Goal: Obtain resource: Download file/media

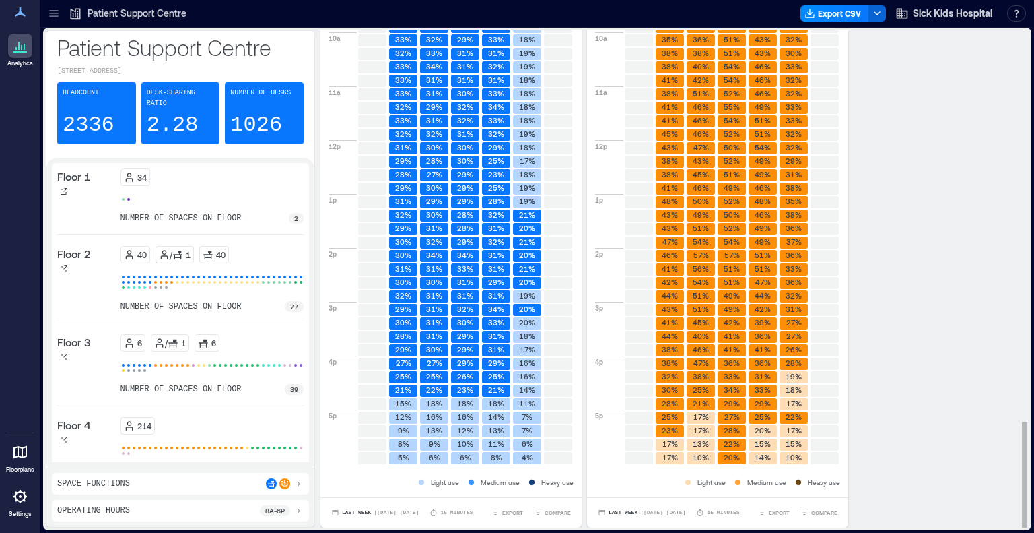
scroll to position [1, 0]
click at [822, 511] on span "COMPARE" at bounding box center [825, 512] width 26 height 8
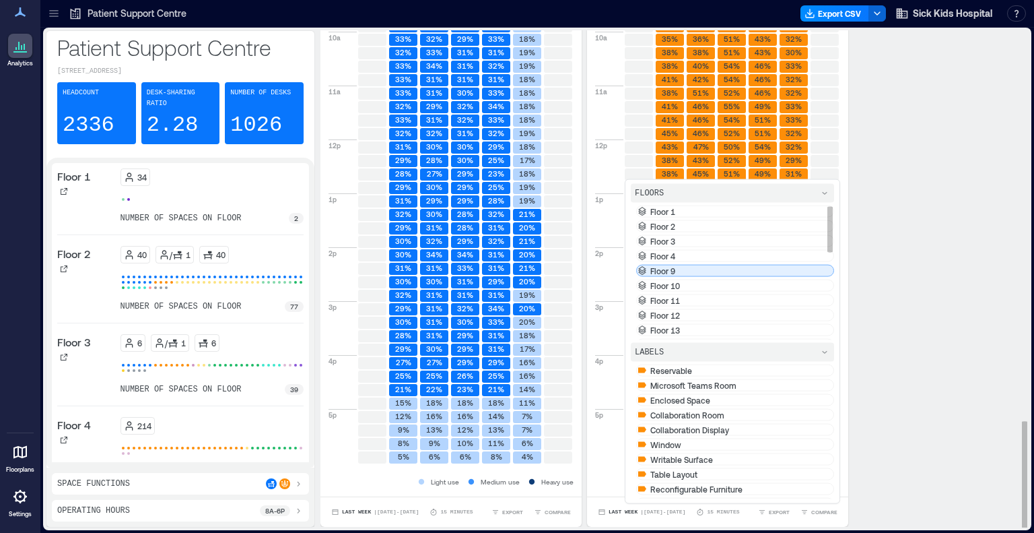
drag, startPoint x: 822, startPoint y: 511, endPoint x: 700, endPoint y: 289, distance: 253.8
click at [756, 505] on div "EXPORT COMPARE FLOORS Floor 1 Floor 2 Floor 3 Floor 4 Floor 9 Floor 10 Floor 11…" at bounding box center [798, 511] width 85 height 13
click at [700, 277] on div "Floor 9" at bounding box center [735, 271] width 198 height 12
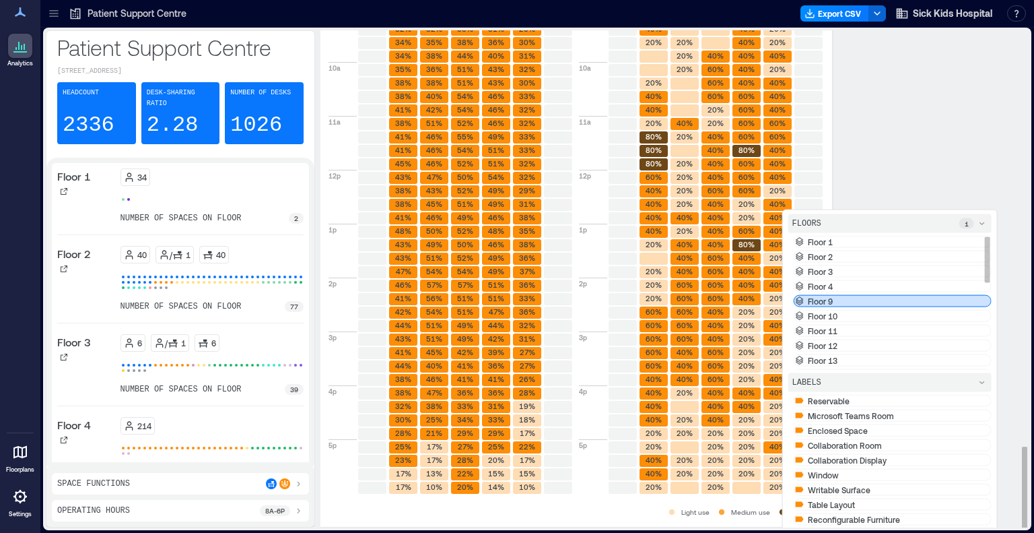
scroll to position [2511, 0]
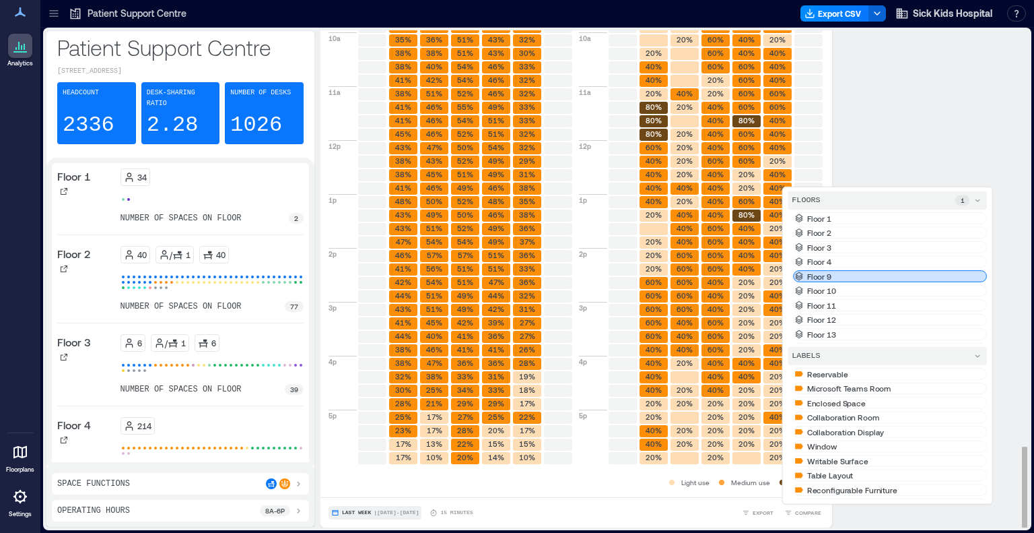
click at [378, 513] on span "| [DATE] - [DATE]" at bounding box center [396, 513] width 45 height 0
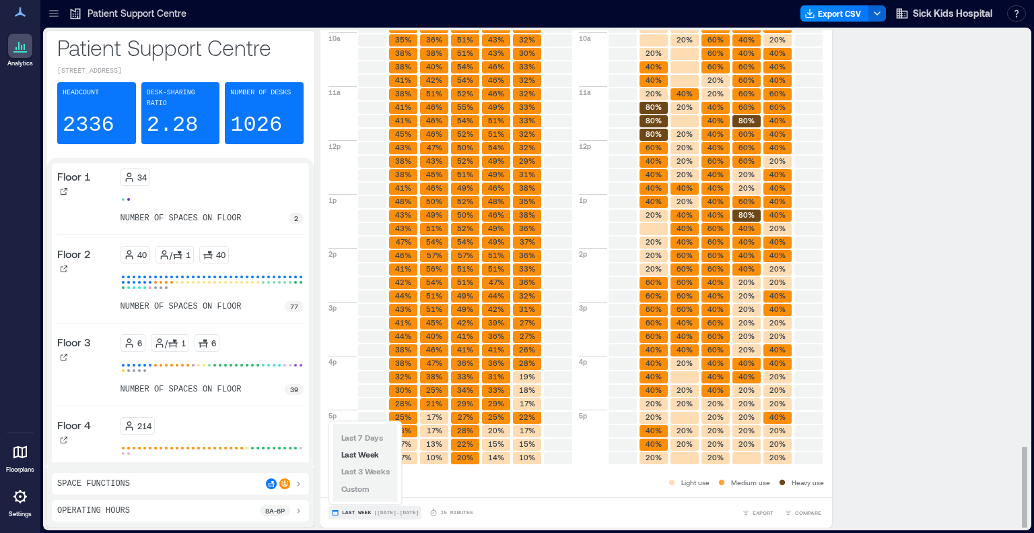
click at [378, 513] on span "| [DATE] - [DATE]" at bounding box center [396, 513] width 45 height 0
click at [366, 482] on span "Custom" at bounding box center [355, 487] width 29 height 11
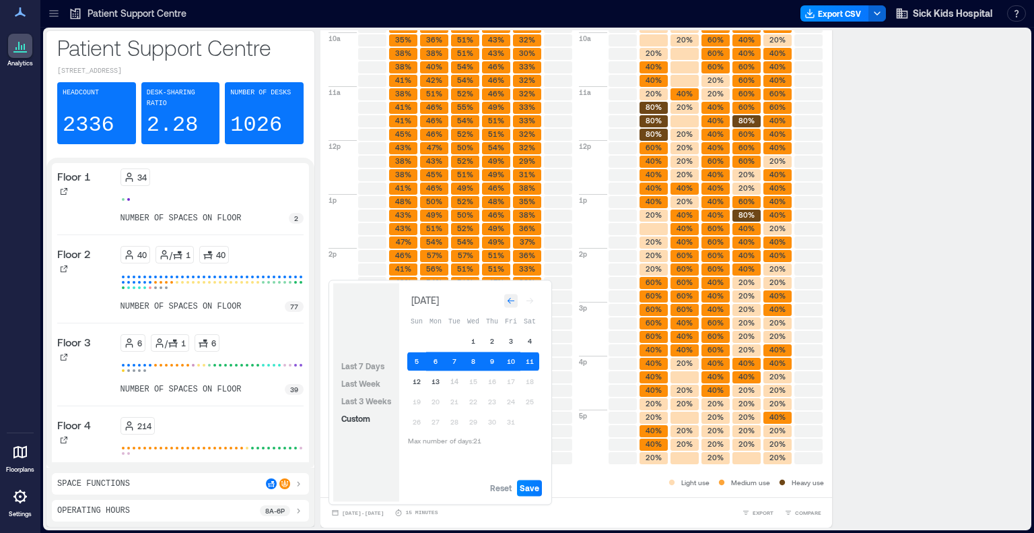
click at [509, 296] on div "Go to previous month" at bounding box center [510, 300] width 13 height 13
click at [432, 400] on button "22" at bounding box center [435, 401] width 19 height 19
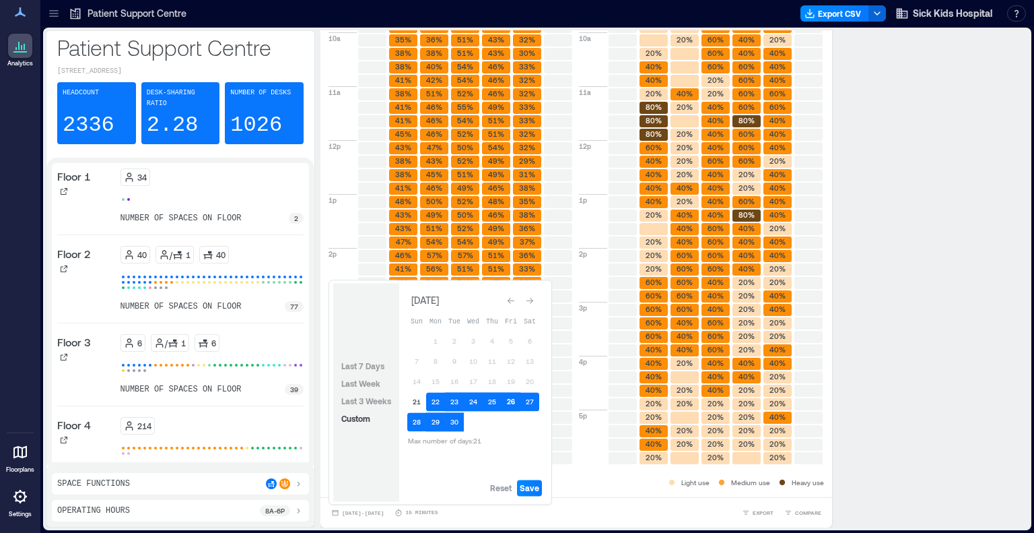
click at [510, 398] on button "26" at bounding box center [511, 401] width 19 height 19
click at [430, 364] on button "8" at bounding box center [435, 361] width 19 height 19
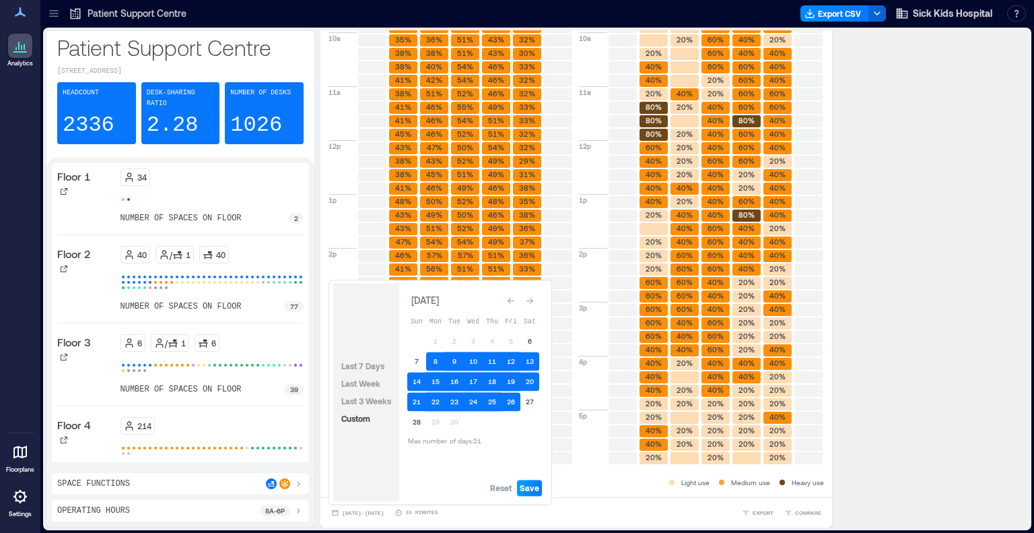
click at [528, 487] on span "Save" at bounding box center [530, 487] width 20 height 11
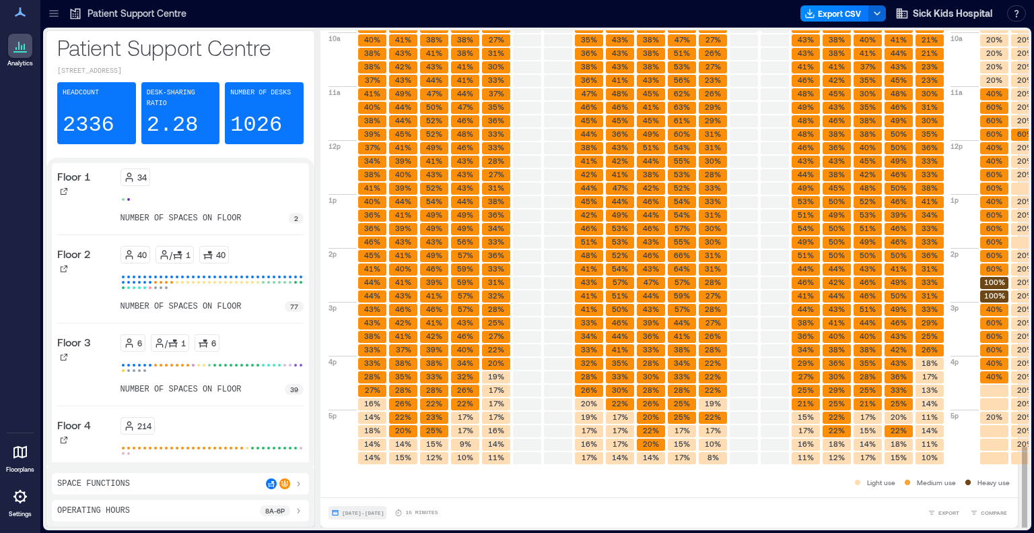
click at [384, 511] on span "[DATE] - [DATE]" at bounding box center [363, 513] width 42 height 6
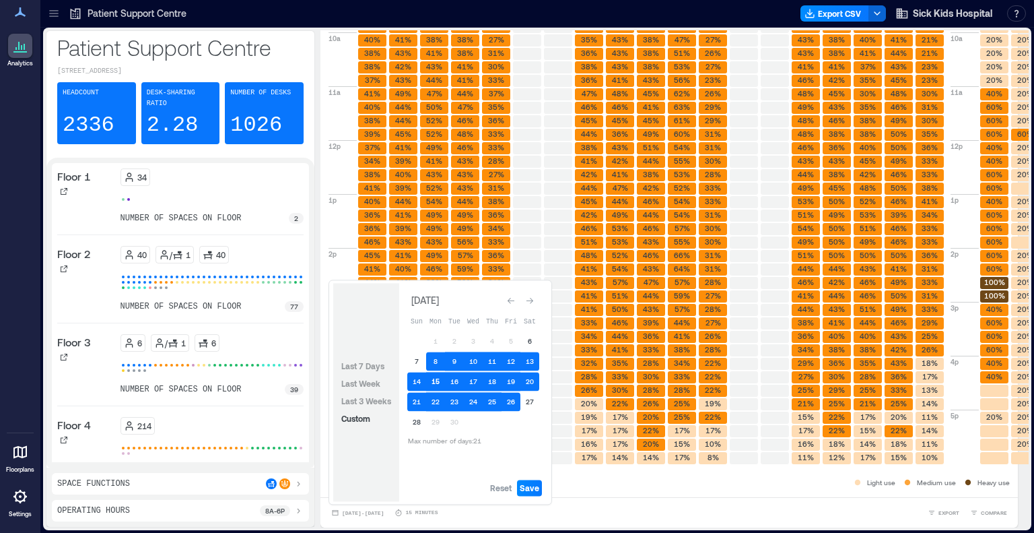
click at [434, 381] on button "15" at bounding box center [435, 381] width 19 height 19
click at [514, 383] on button "19" at bounding box center [511, 381] width 19 height 19
click at [434, 378] on button "15" at bounding box center [435, 381] width 19 height 19
click at [444, 380] on button "15" at bounding box center [435, 381] width 19 height 19
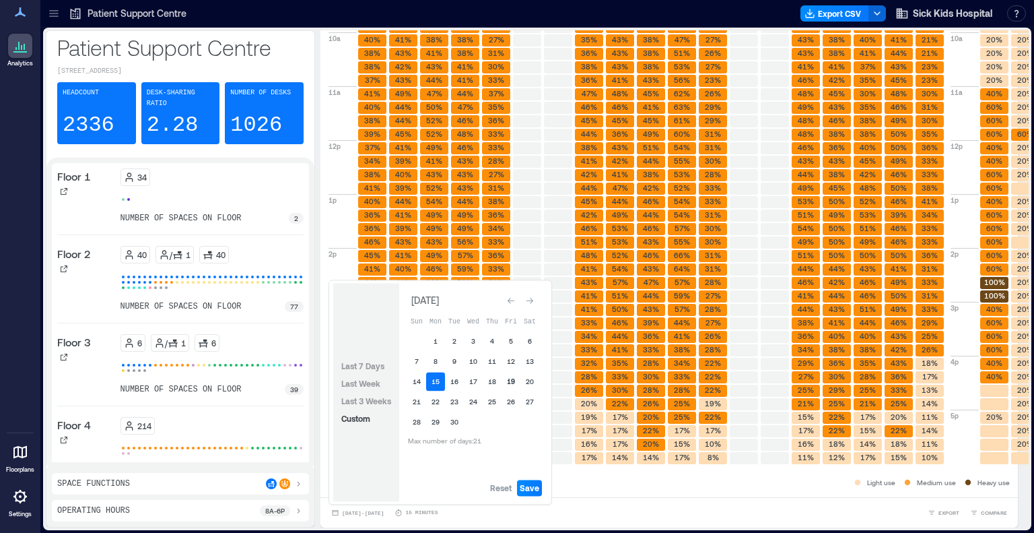
click at [513, 381] on button "19" at bounding box center [511, 381] width 19 height 19
click at [531, 484] on span "Save" at bounding box center [530, 487] width 20 height 11
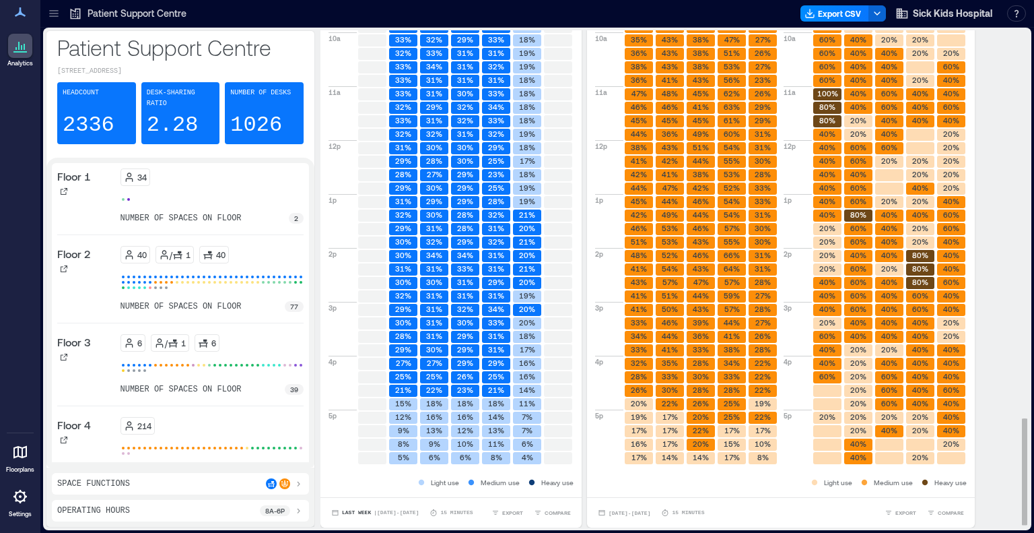
scroll to position [1813, 0]
click at [898, 512] on span "EXPORT" at bounding box center [906, 512] width 21 height 8
click at [911, 479] on span "IMAGE" at bounding box center [911, 477] width 18 height 8
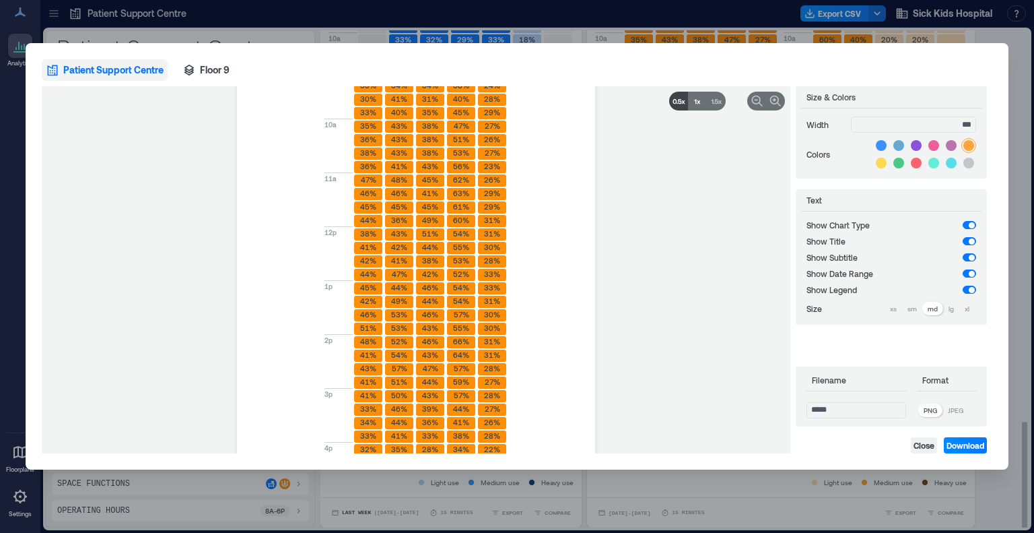
click at [675, 107] on icon at bounding box center [678, 100] width 13 height 13
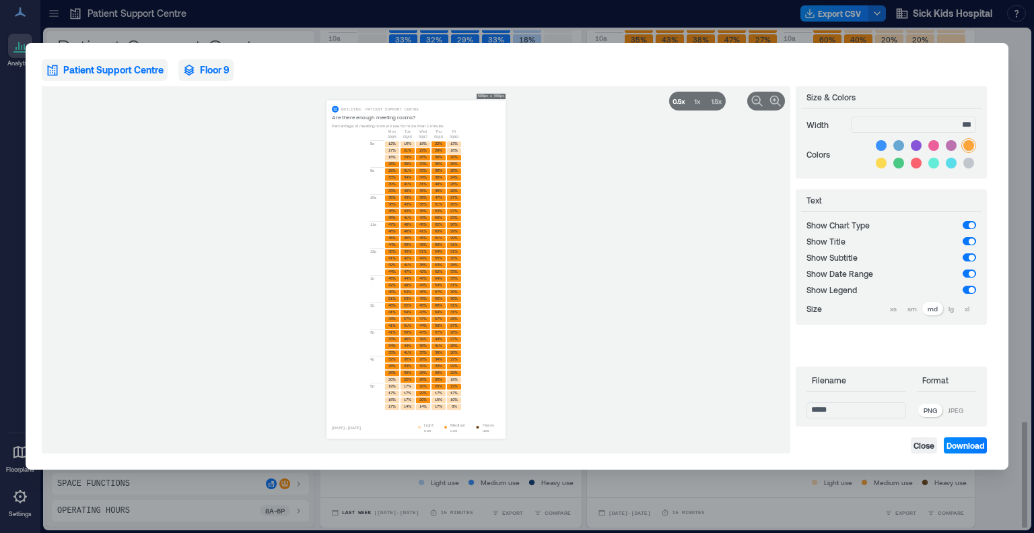
click at [207, 75] on span "Floor 9" at bounding box center [215, 69] width 30 height 13
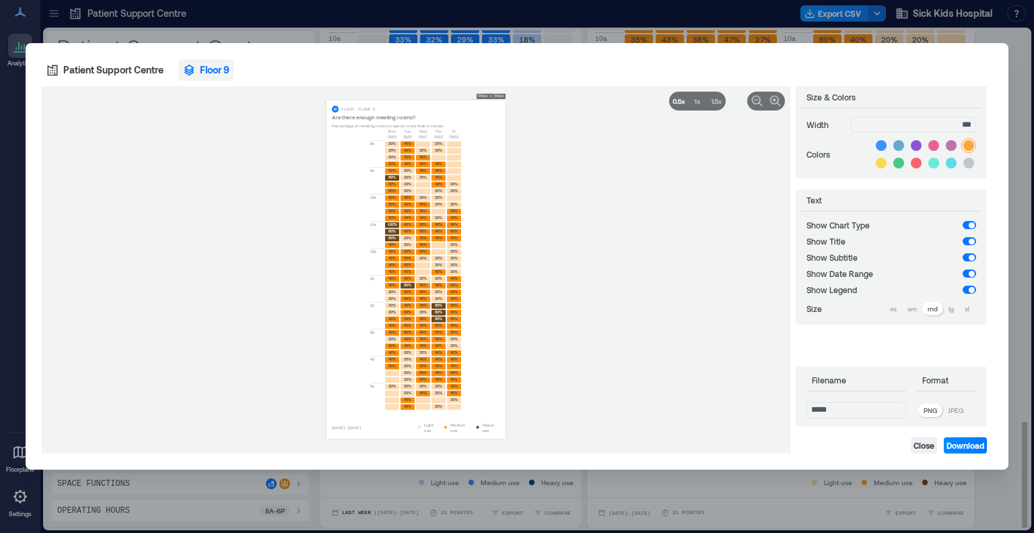
click at [964, 411] on p "JPEG" at bounding box center [955, 410] width 15 height 11
click at [964, 444] on span "Download" at bounding box center [966, 445] width 38 height 11
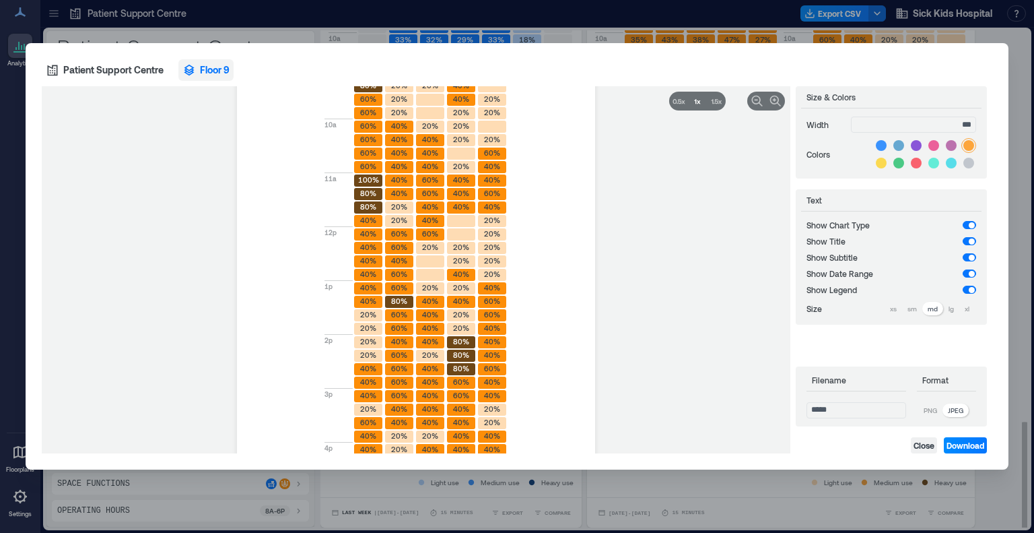
drag, startPoint x: 287, startPoint y: 75, endPoint x: 980, endPoint y: 7, distance: 696.4
click at [287, 75] on div "Patient Support Centre Floor 9" at bounding box center [517, 70] width 950 height 22
click at [663, 22] on div "**********" at bounding box center [517, 266] width 1034 height 533
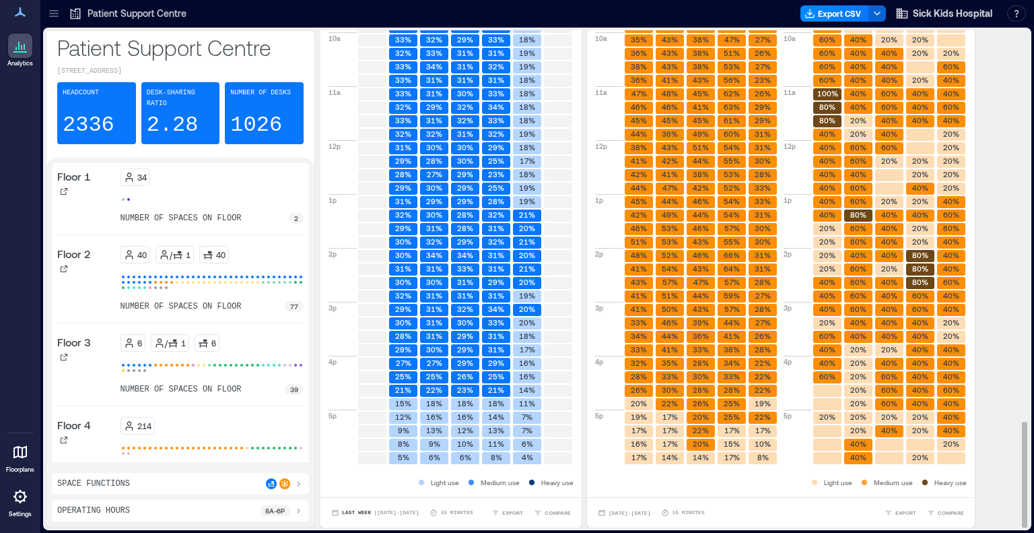
click at [51, 19] on icon at bounding box center [53, 13] width 13 height 13
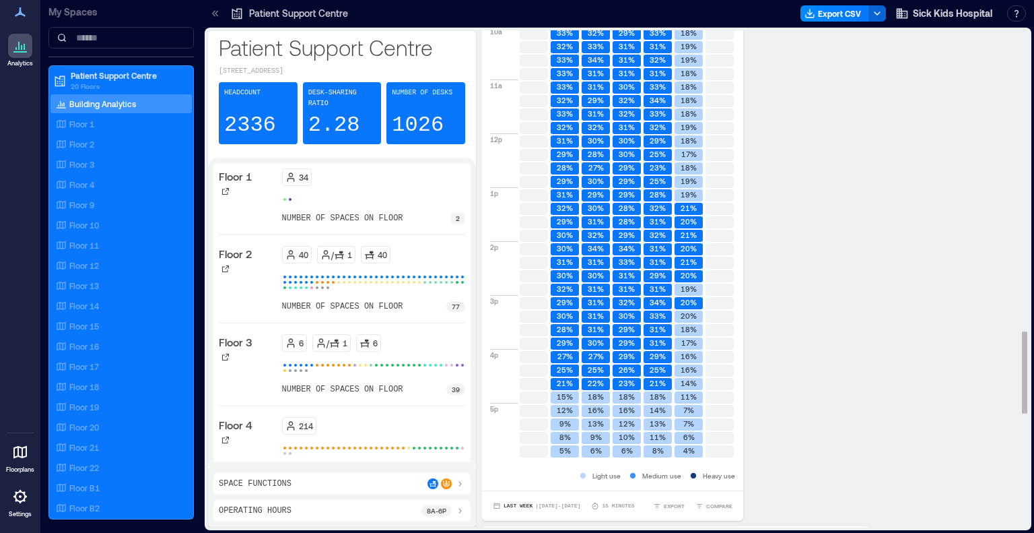
scroll to position [1816, 0]
click at [97, 203] on div "Floor 9" at bounding box center [118, 204] width 131 height 13
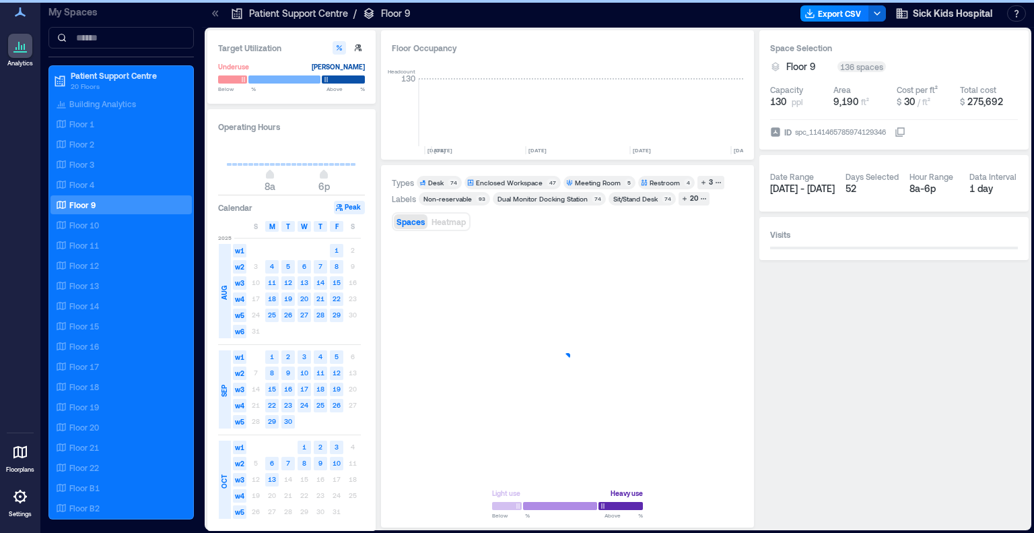
click at [212, 11] on icon at bounding box center [215, 13] width 13 height 13
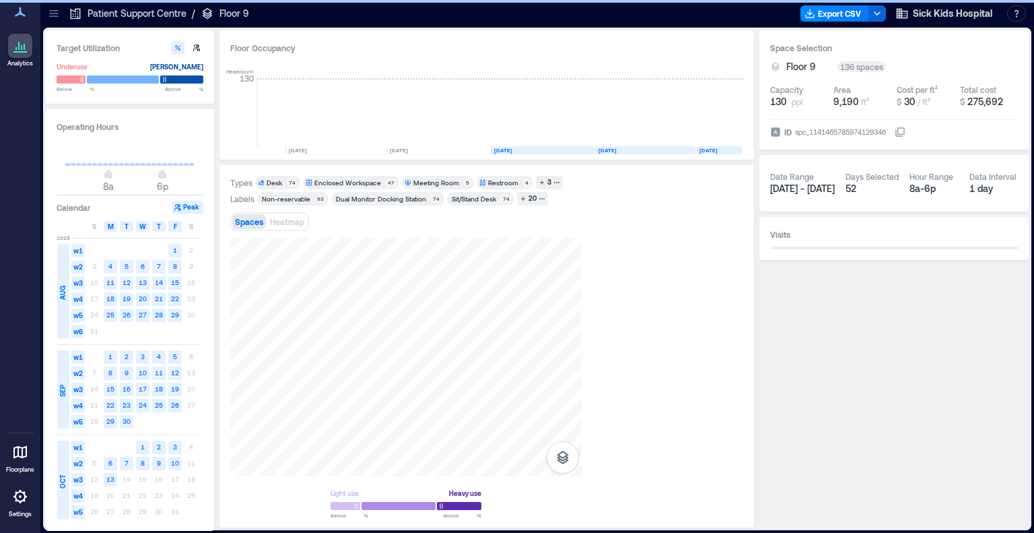
scroll to position [0, 2853]
type input "*"
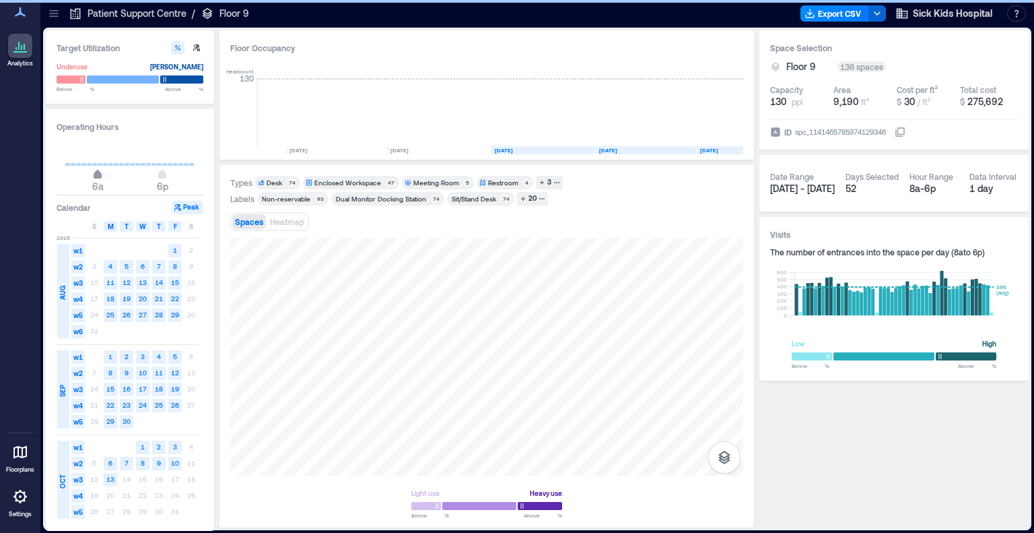
click at [98, 174] on span "6a" at bounding box center [98, 175] width 8 height 5
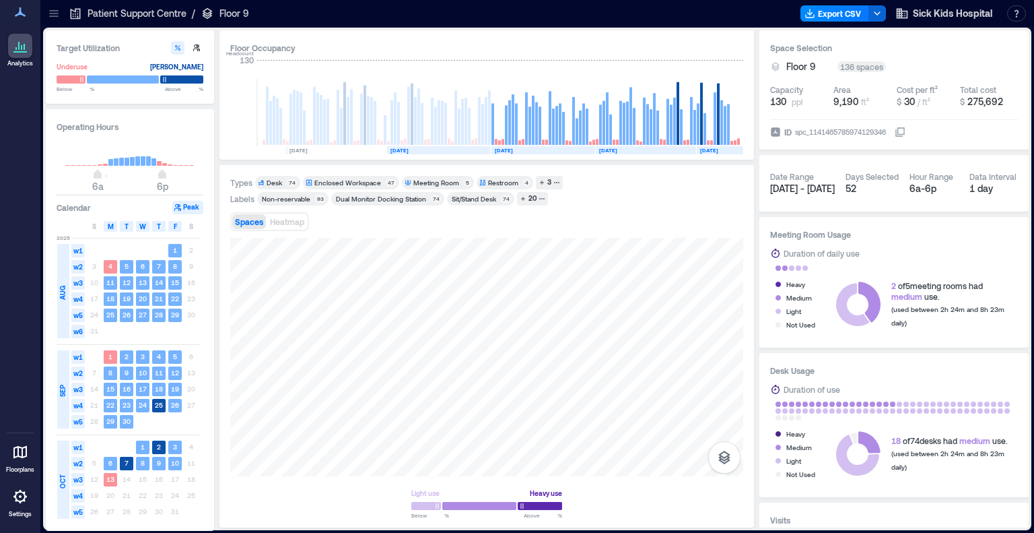
click at [401, 150] on text "[DATE]" at bounding box center [400, 150] width 18 height 7
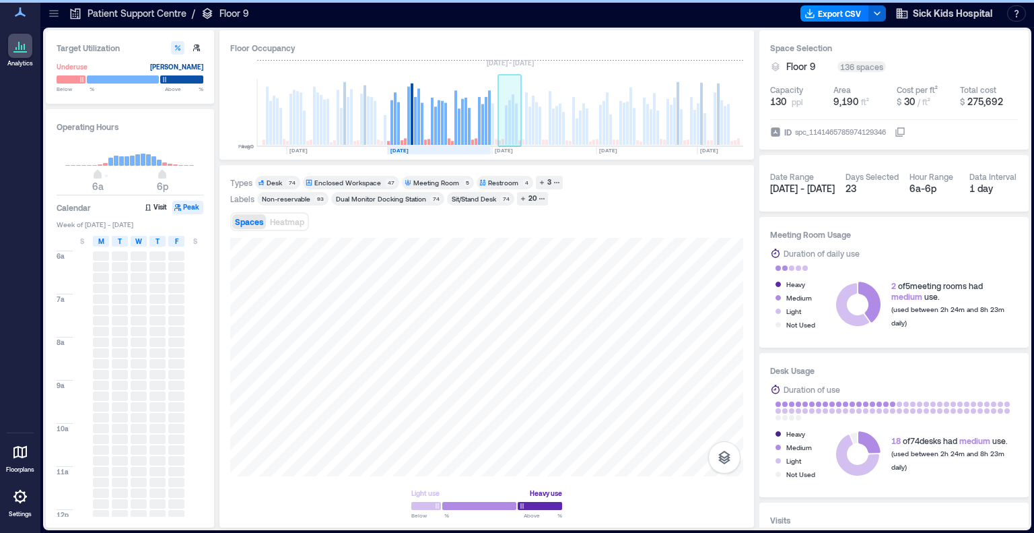
scroll to position [0, 2785]
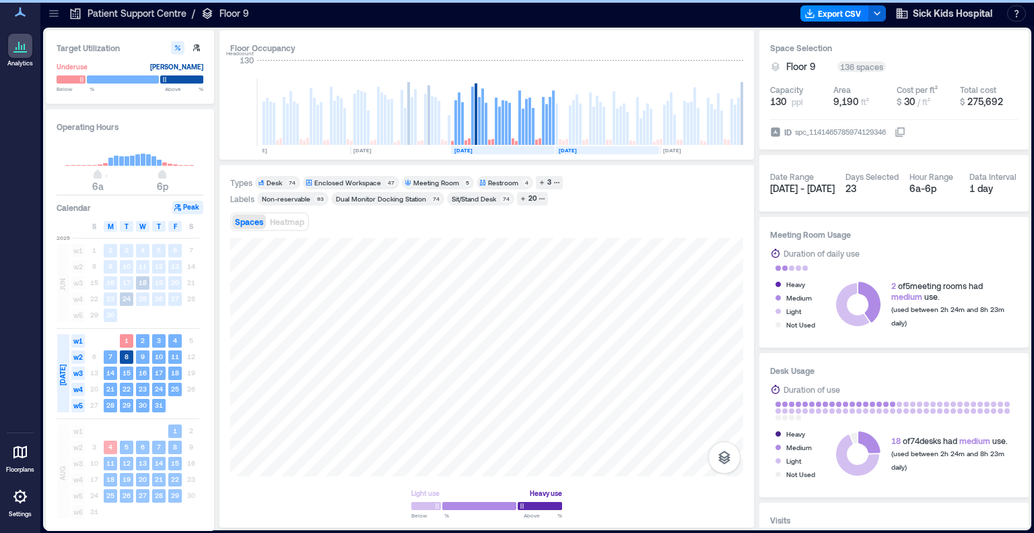
click at [703, 152] on rect at bounding box center [710, 150] width 100 height 8
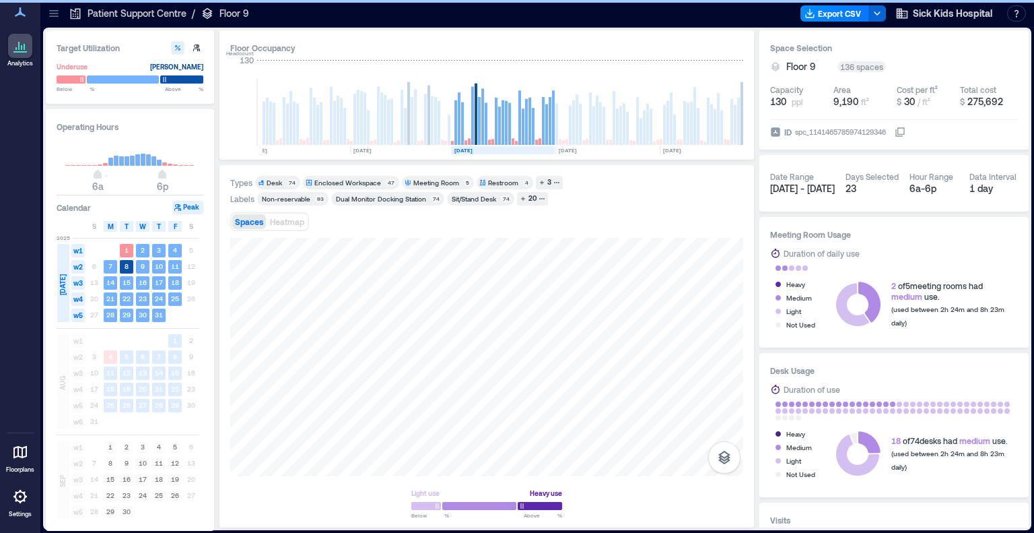
click at [435, 180] on div "Meeting Room" at bounding box center [437, 182] width 46 height 9
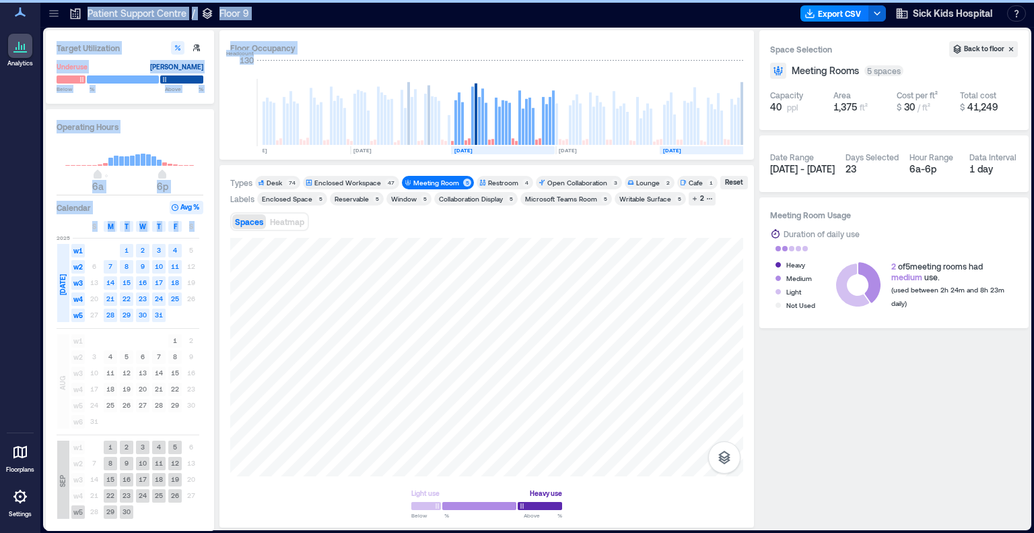
click at [694, 147] on rect at bounding box center [710, 150] width 100 height 8
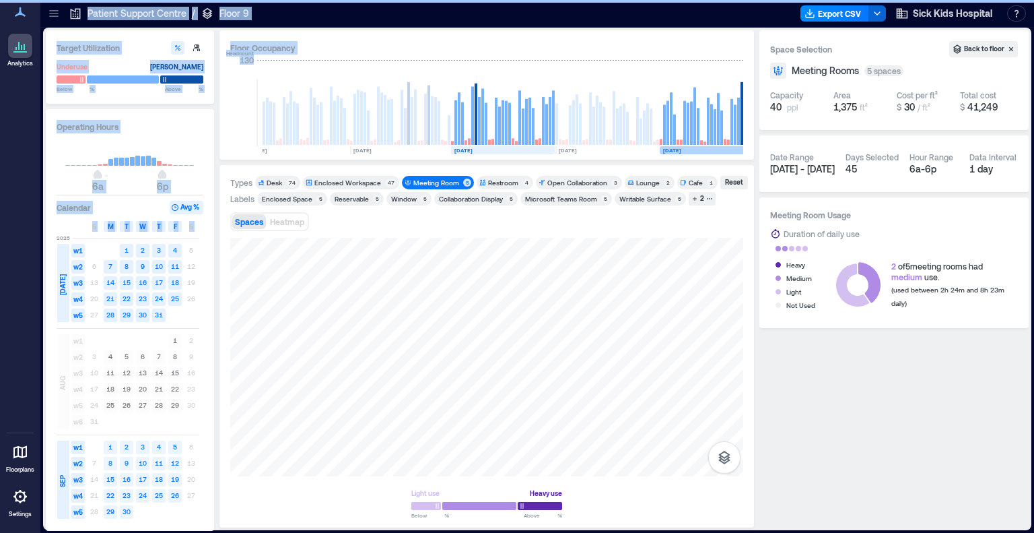
scroll to position [0, 2835]
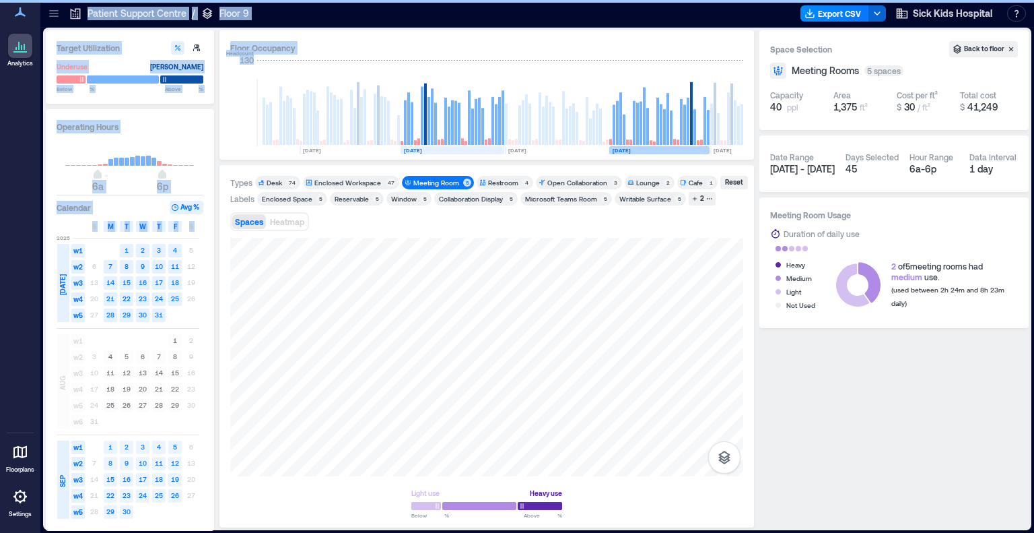
click at [564, 149] on rect at bounding box center [557, 150] width 104 height 8
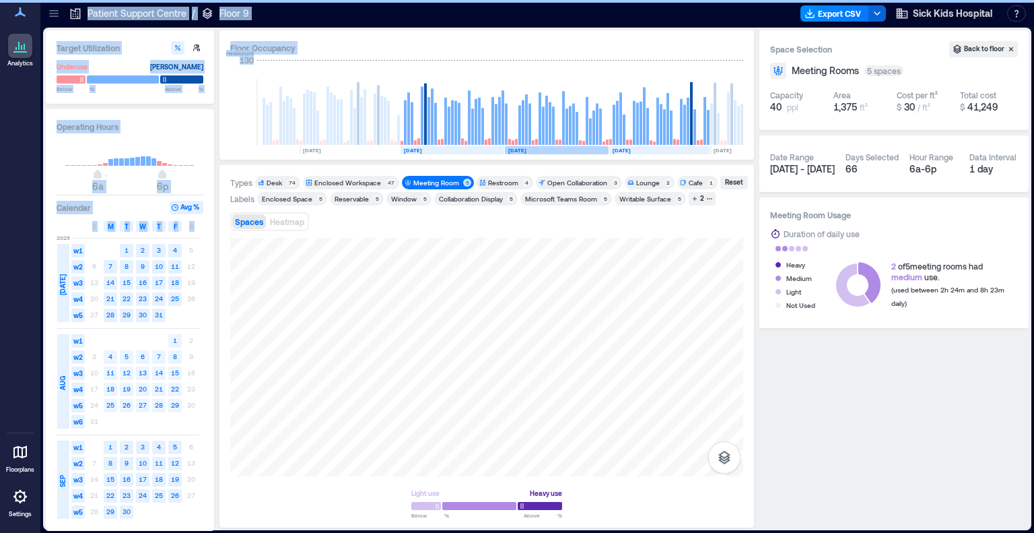
scroll to position [0, 2849]
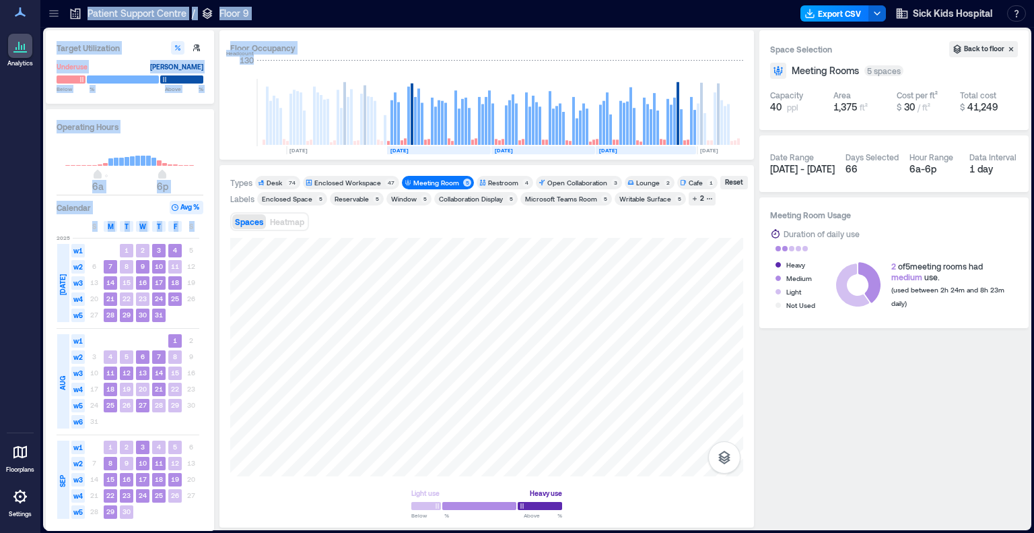
click at [845, 13] on button "Export CSV" at bounding box center [835, 13] width 69 height 16
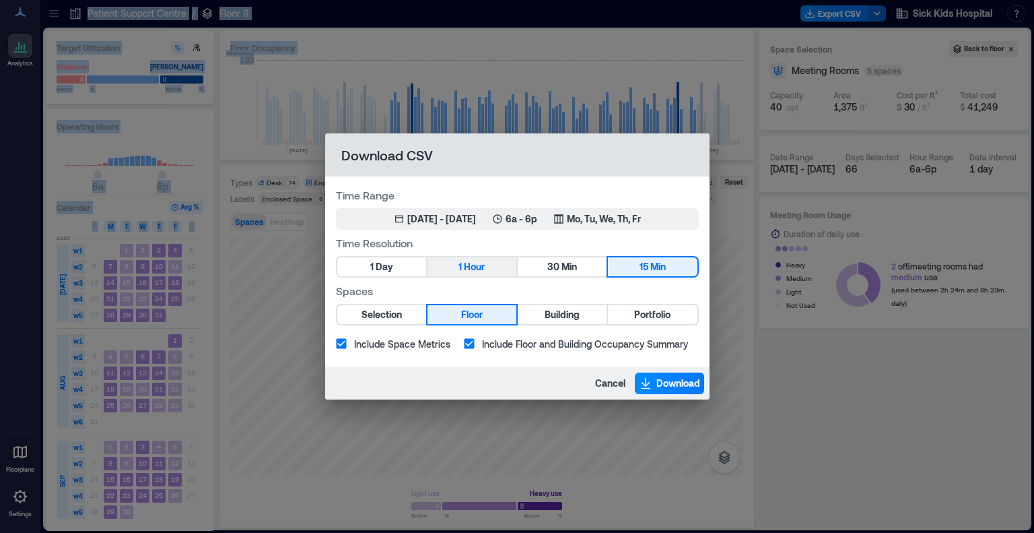
click at [473, 272] on span "Hour" at bounding box center [474, 267] width 21 height 17
click at [657, 382] on span "Download" at bounding box center [679, 382] width 44 height 13
